Goal: Navigation & Orientation: Find specific page/section

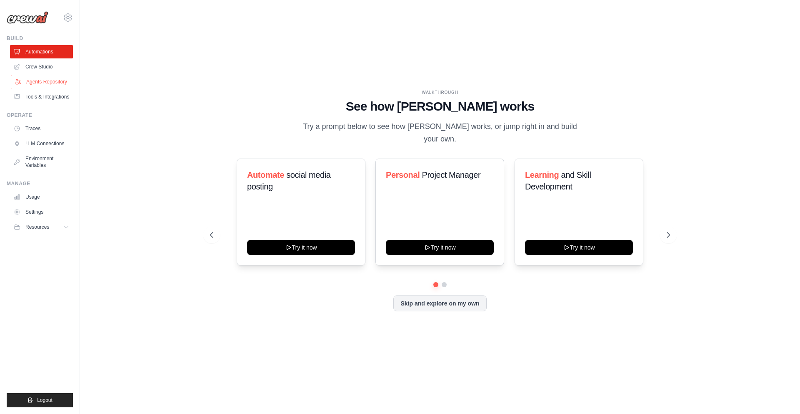
click at [55, 85] on link "Agents Repository" at bounding box center [42, 81] width 63 height 13
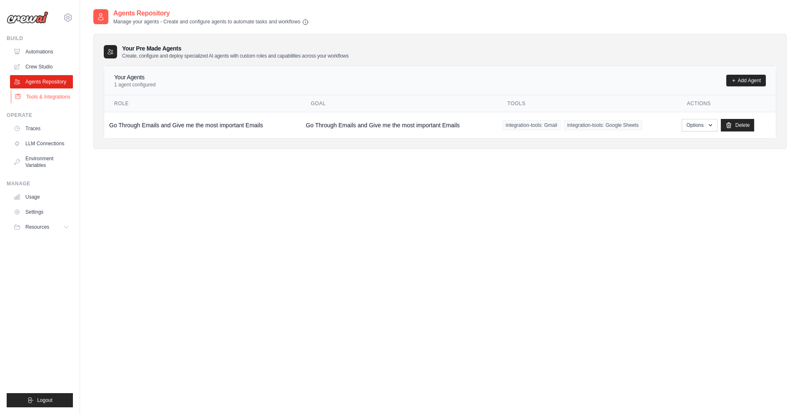
click at [55, 93] on link "Tools & Integrations" at bounding box center [42, 96] width 63 height 13
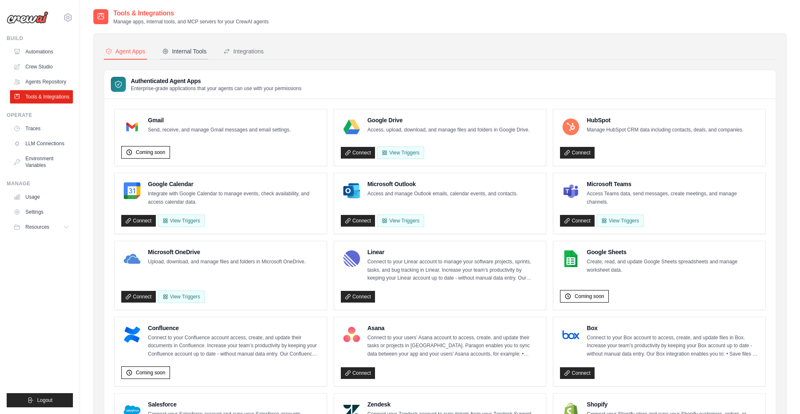
click at [198, 52] on div "Internal Tools" at bounding box center [184, 51] width 45 height 8
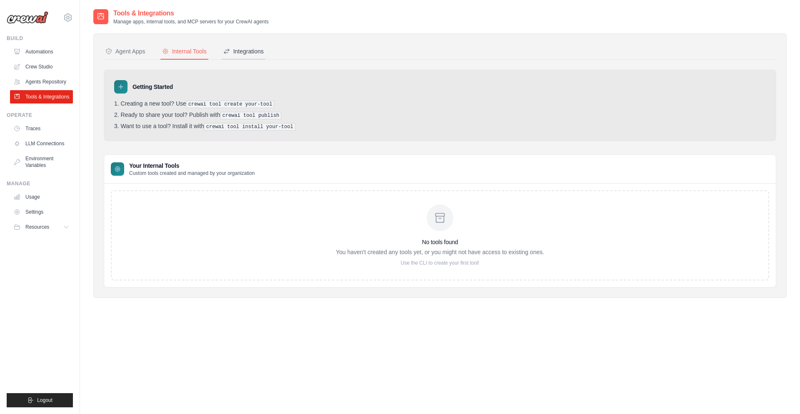
click at [238, 50] on div "Integrations" at bounding box center [243, 51] width 40 height 8
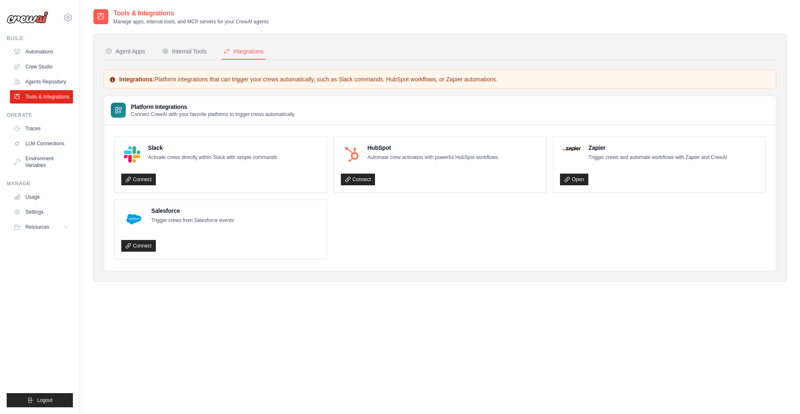
click at [336, 100] on div "Platform Integrations Connect CrewAI with your favorite platforms to trigger cr…" at bounding box center [440, 110] width 672 height 29
